Goal: Find specific page/section

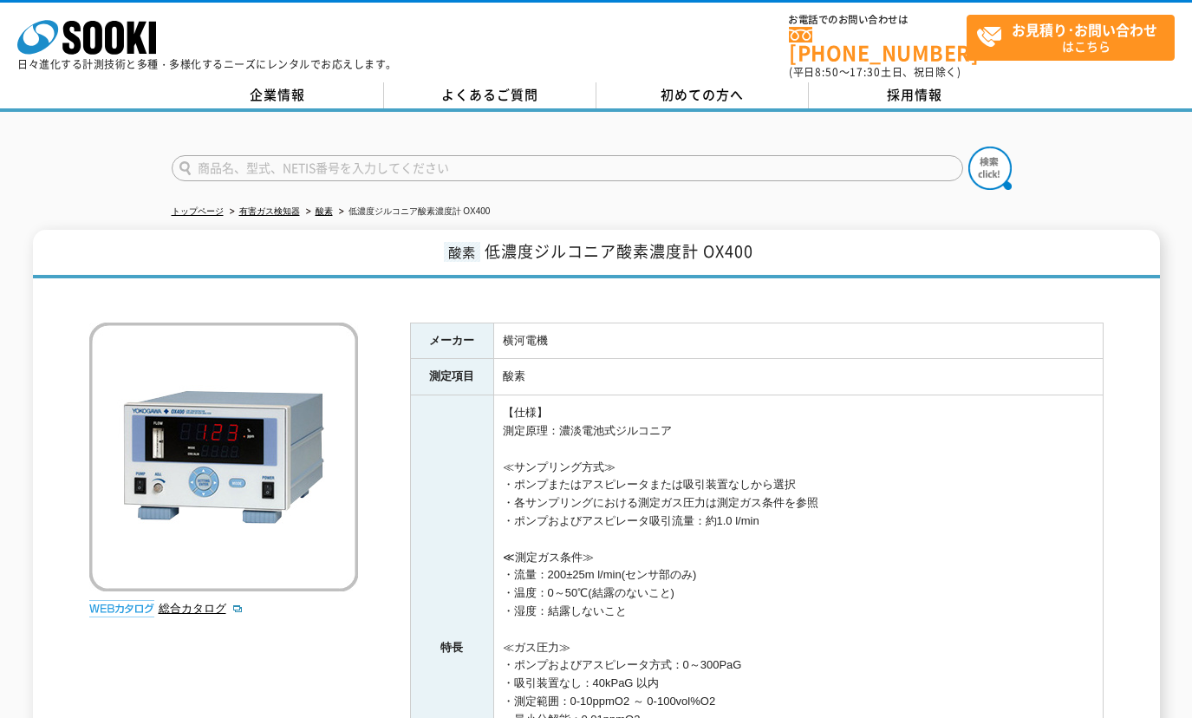
click at [412, 155] on input "text" at bounding box center [568, 168] width 792 height 26
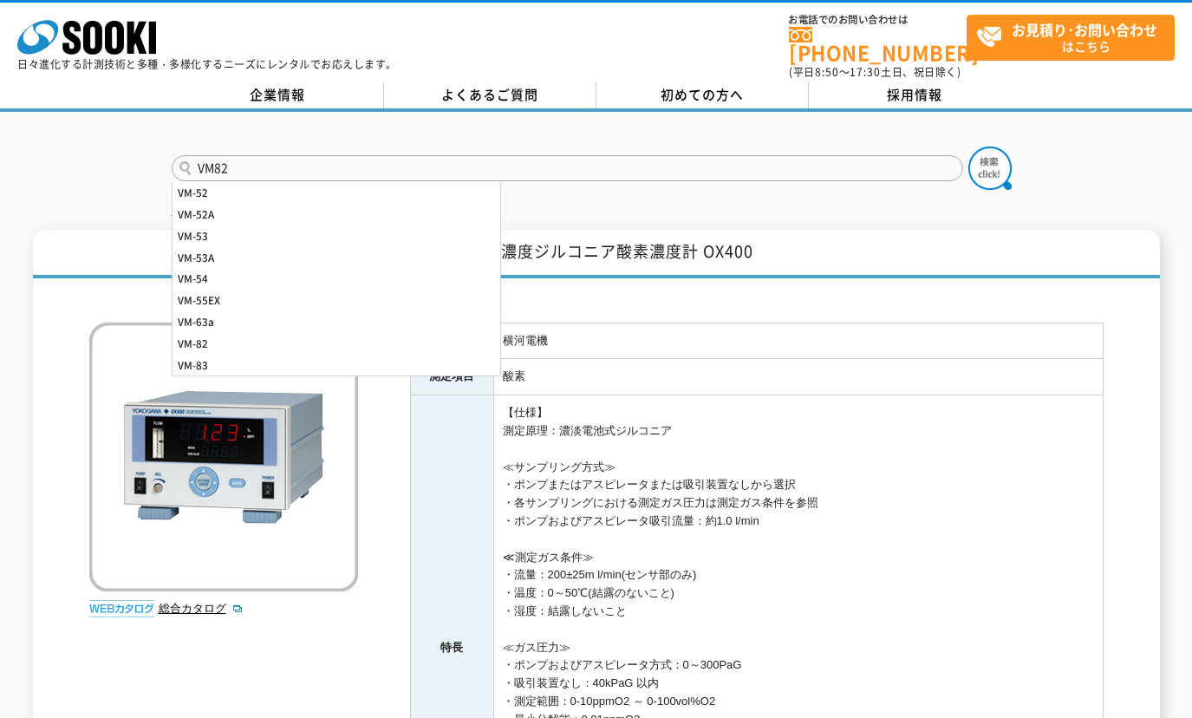
type input "VM82"
click at [969, 147] on button at bounding box center [990, 168] width 43 height 43
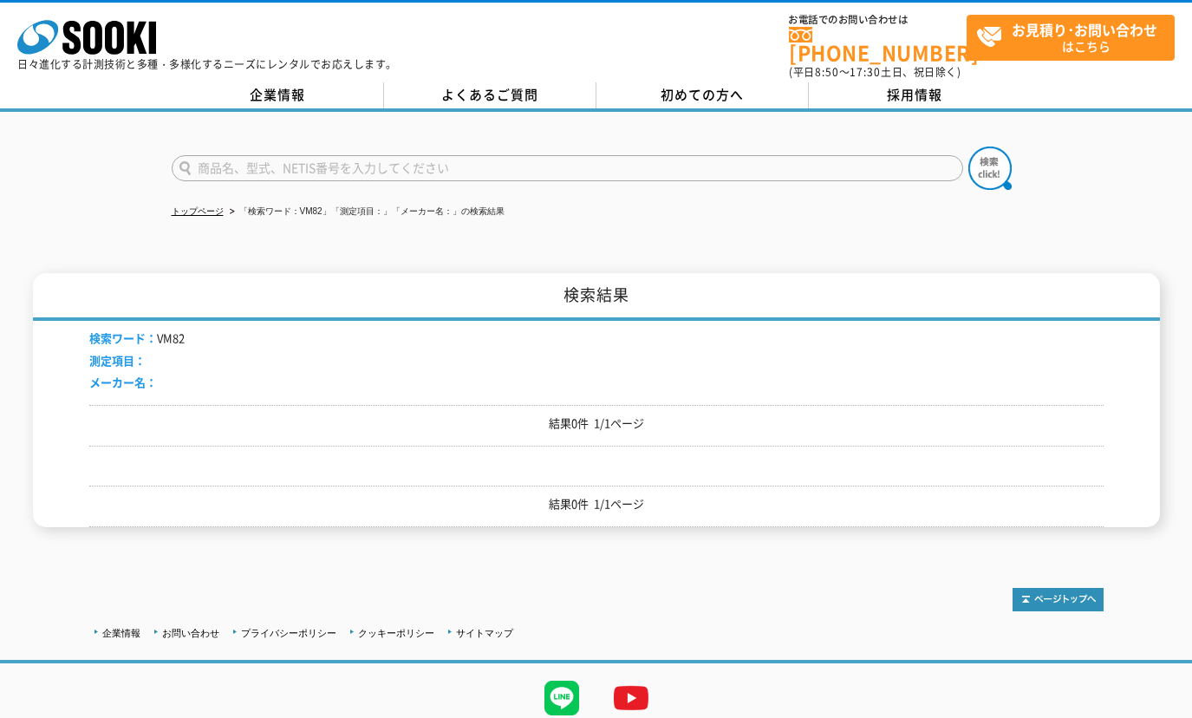
click at [212, 160] on input "text" at bounding box center [568, 168] width 792 height 26
type input "VM-82"
click at [969, 147] on button at bounding box center [990, 168] width 43 height 43
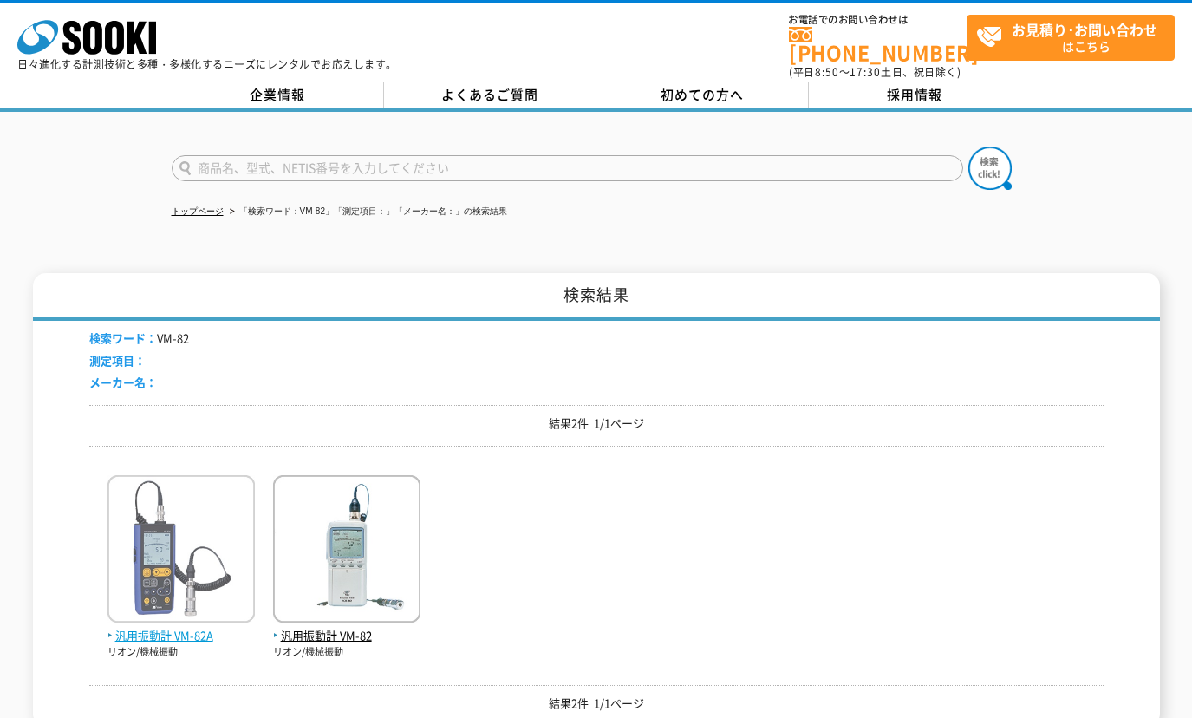
click at [219, 540] on img at bounding box center [181, 551] width 147 height 152
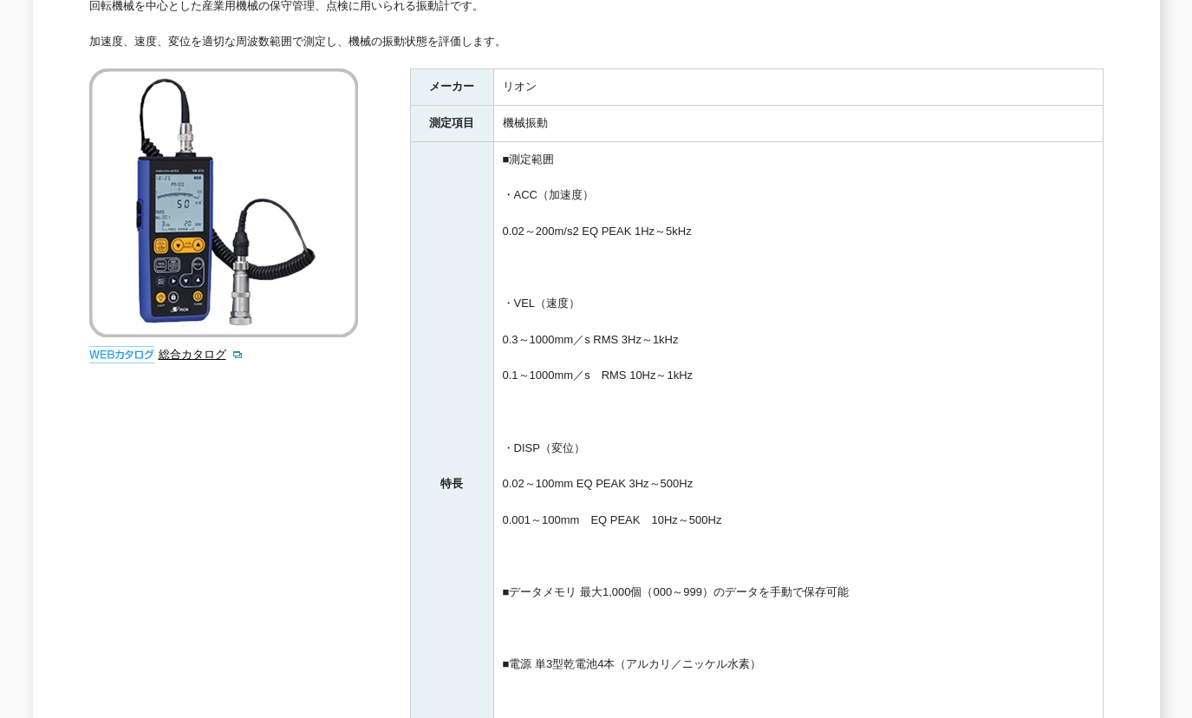
scroll to position [578, 0]
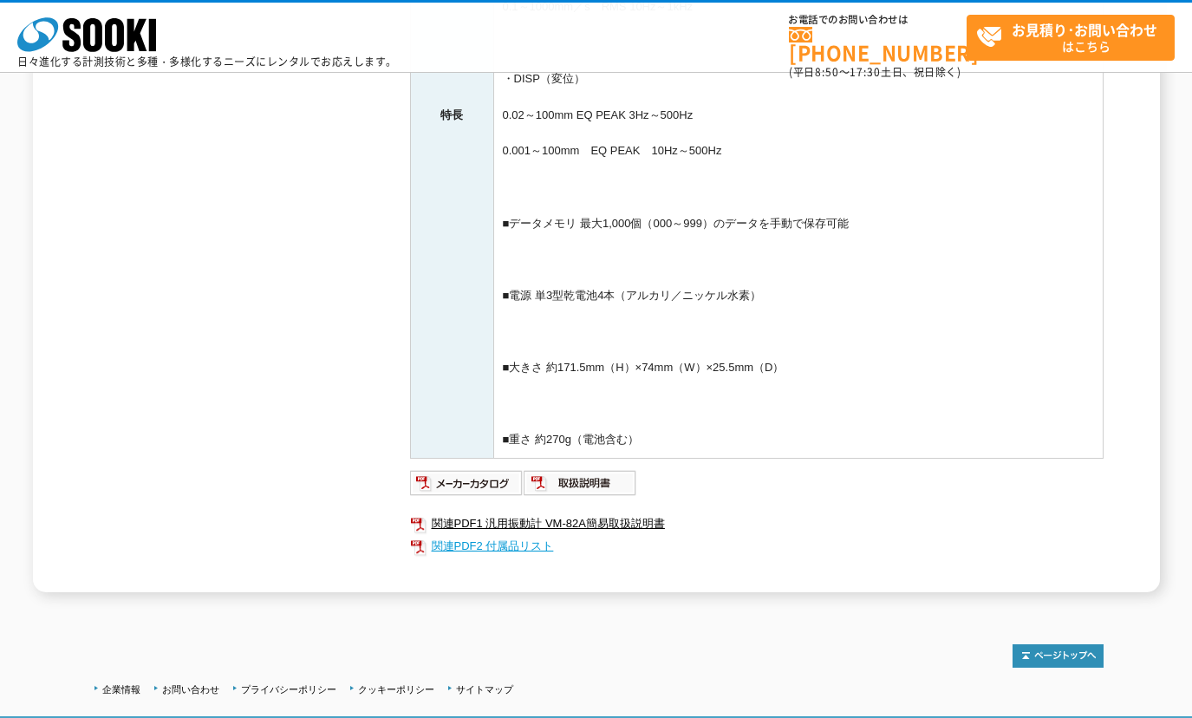
click at [519, 548] on link "関連PDF2 付属品リスト" at bounding box center [757, 546] width 694 height 23
